Goal: Task Accomplishment & Management: Manage account settings

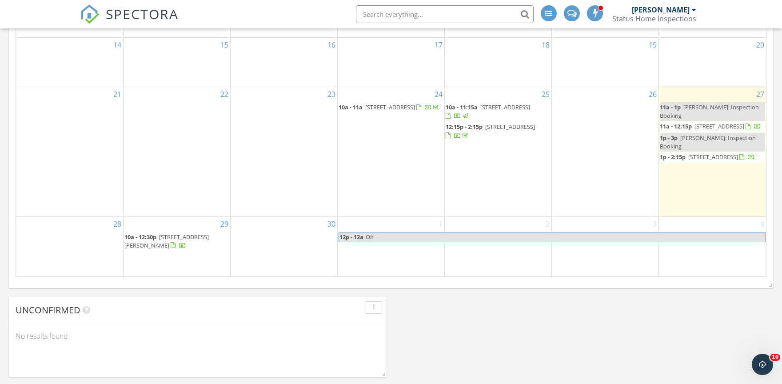
scroll to position [581, 0]
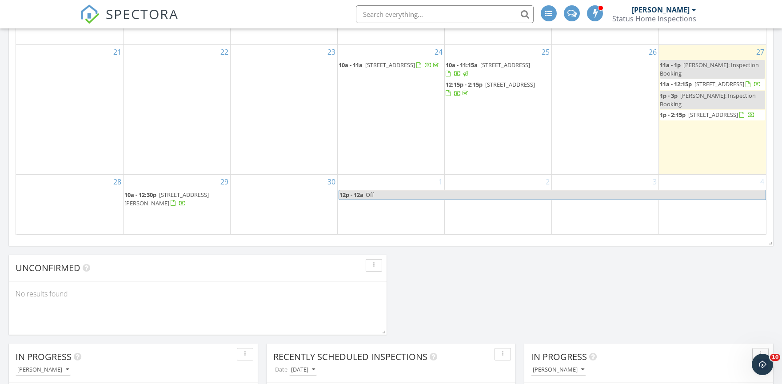
click at [182, 220] on div "29 10a - 12:30p 1501 Lee Ct, Lake Worth Beach 33461" at bounding box center [177, 205] width 107 height 60
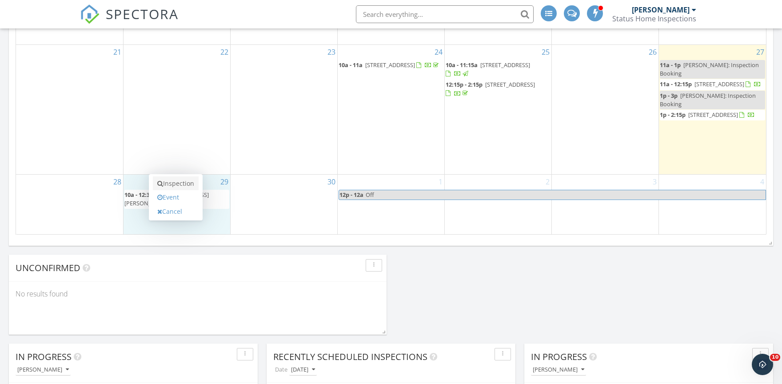
click at [173, 187] on link "Inspection" at bounding box center [176, 183] width 46 height 14
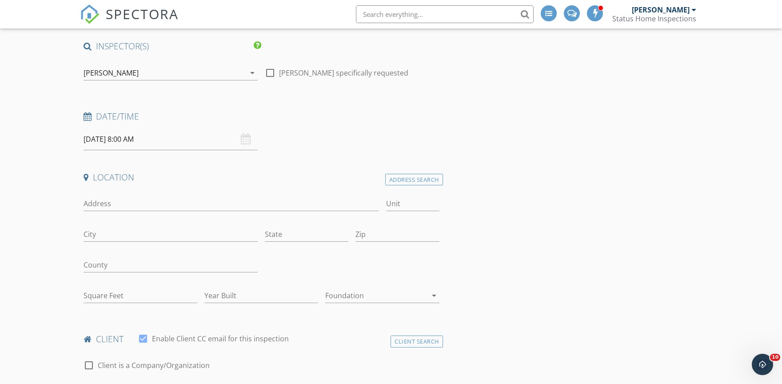
scroll to position [95, 0]
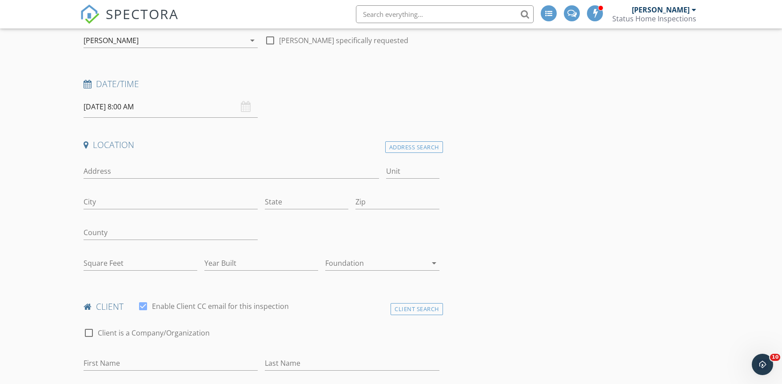
click at [357, 139] on h4 "Location" at bounding box center [262, 145] width 356 height 12
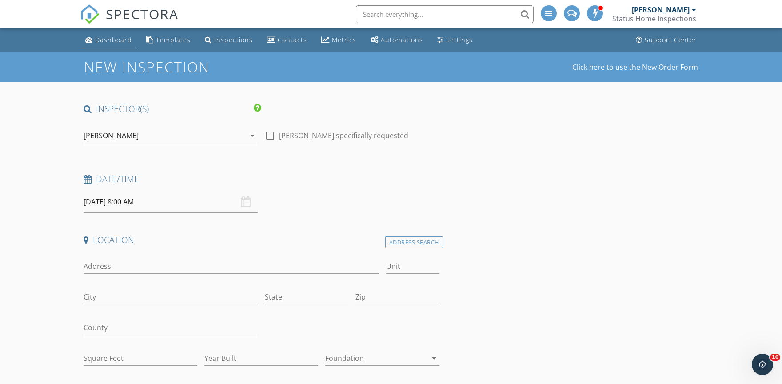
click at [115, 40] on div "Dashboard" at bounding box center [113, 40] width 37 height 8
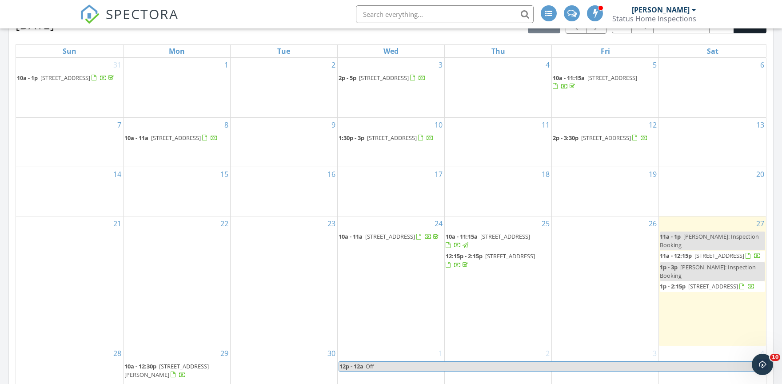
scroll to position [506, 0]
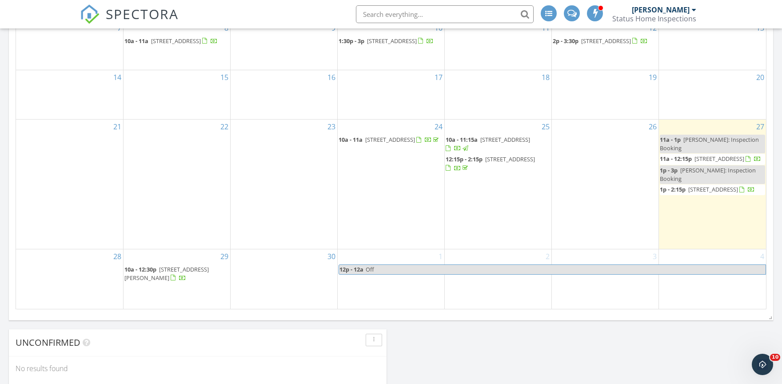
click at [695, 193] on span "[STREET_ADDRESS]" at bounding box center [713, 189] width 50 height 8
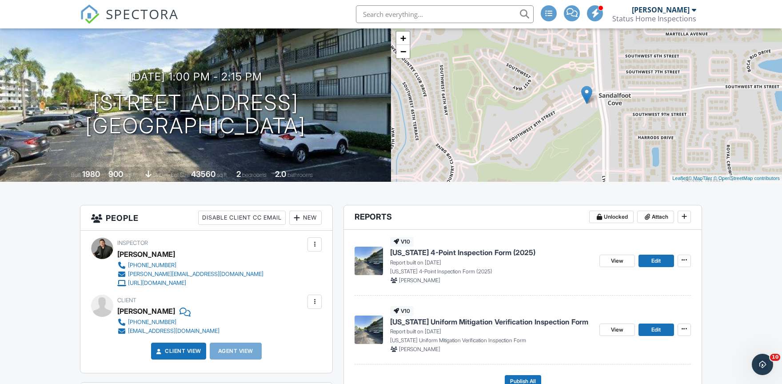
scroll to position [57, 0]
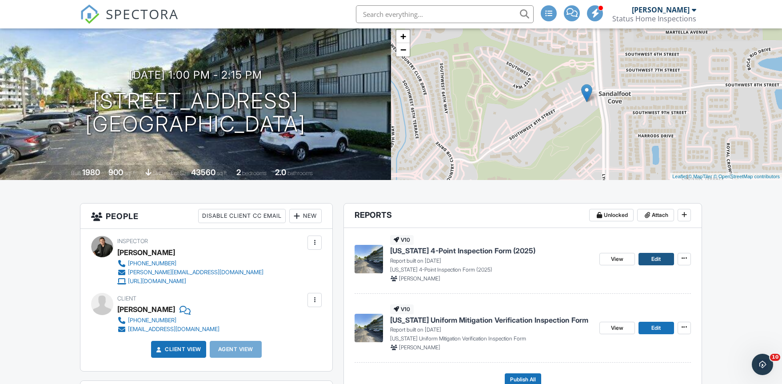
click at [662, 258] on link "Edit" at bounding box center [657, 259] width 36 height 12
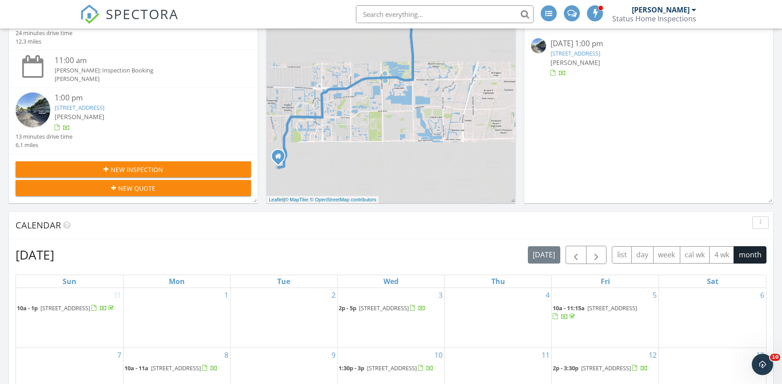
scroll to position [455, 0]
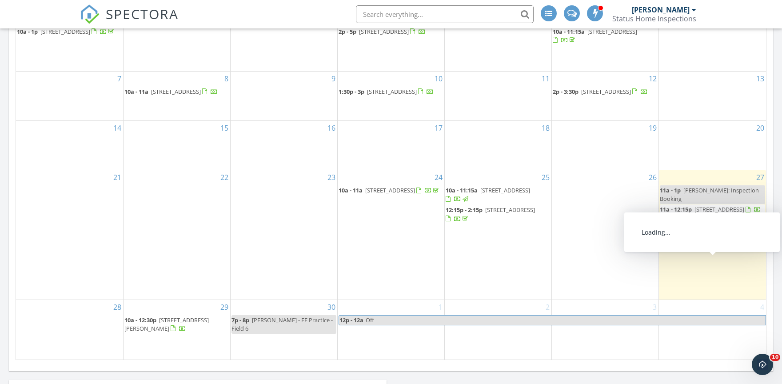
click at [703, 244] on span "[STREET_ADDRESS]" at bounding box center [713, 240] width 50 height 8
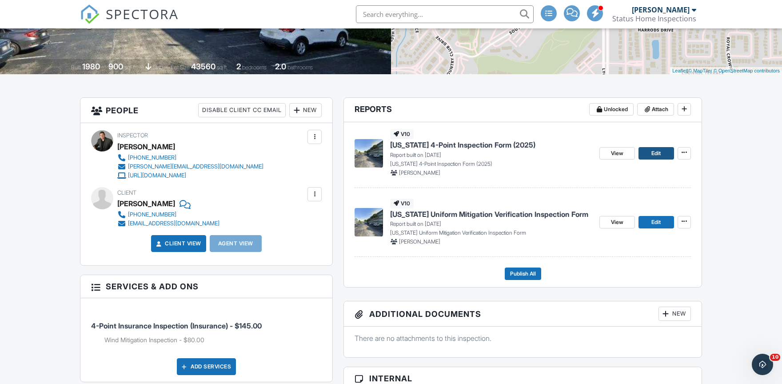
click at [645, 156] on link "Edit" at bounding box center [657, 153] width 36 height 12
